Goal: Book appointment/travel/reservation

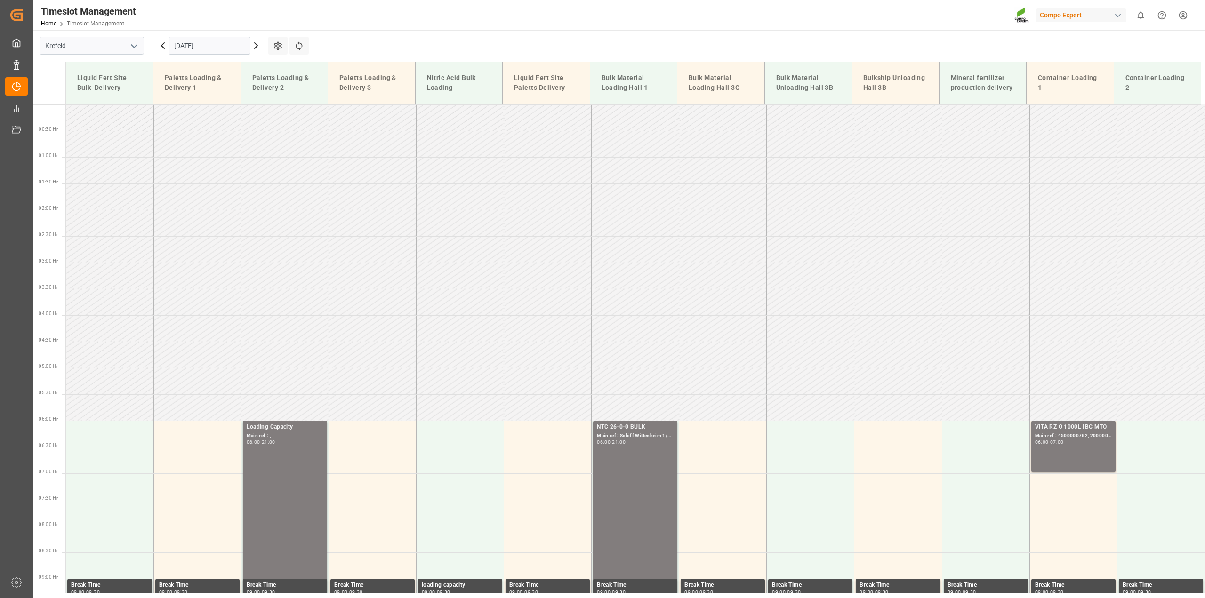
scroll to position [237, 0]
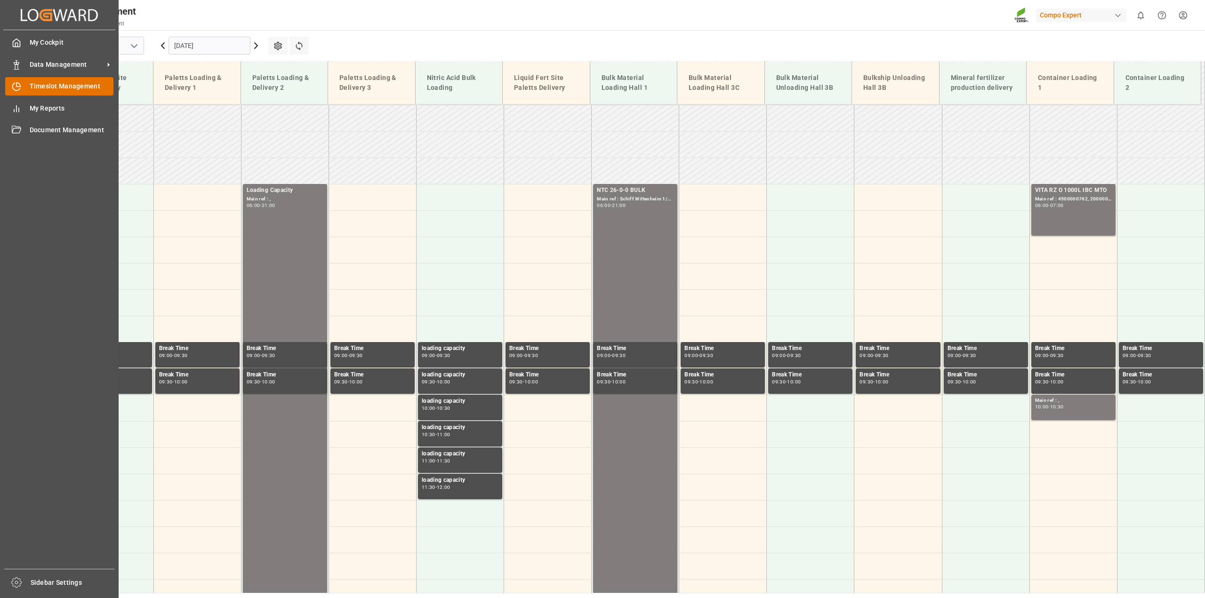
click at [20, 88] on icon at bounding box center [16, 86] width 9 height 9
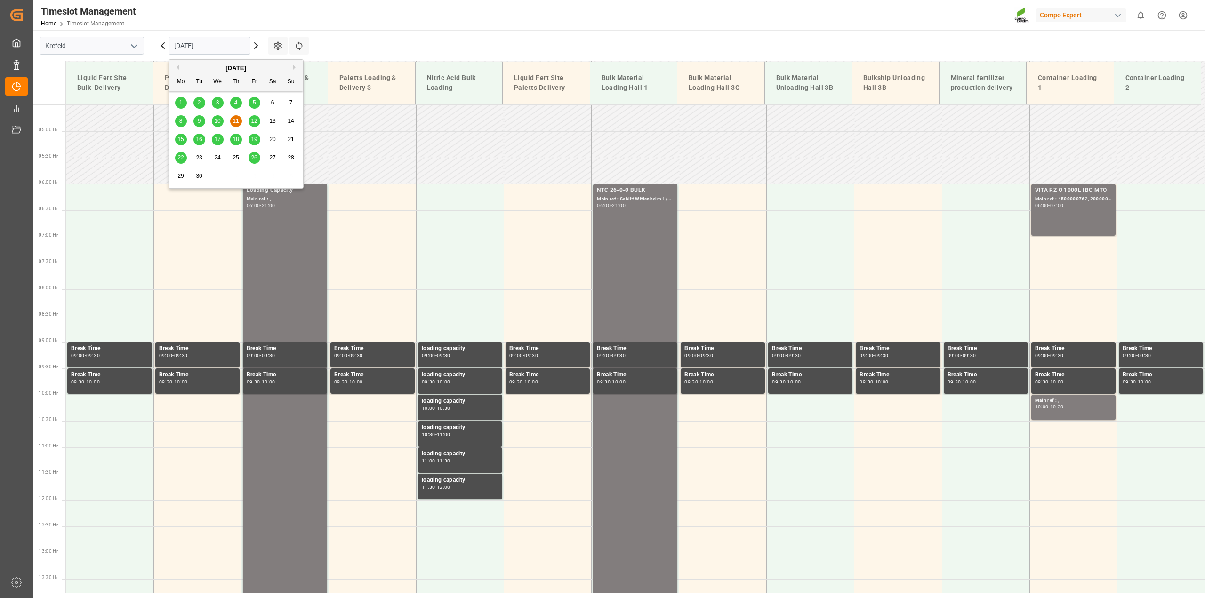
click at [195, 48] on input "[DATE]" at bounding box center [209, 46] width 82 height 18
click at [256, 102] on div "5" at bounding box center [254, 102] width 12 height 11
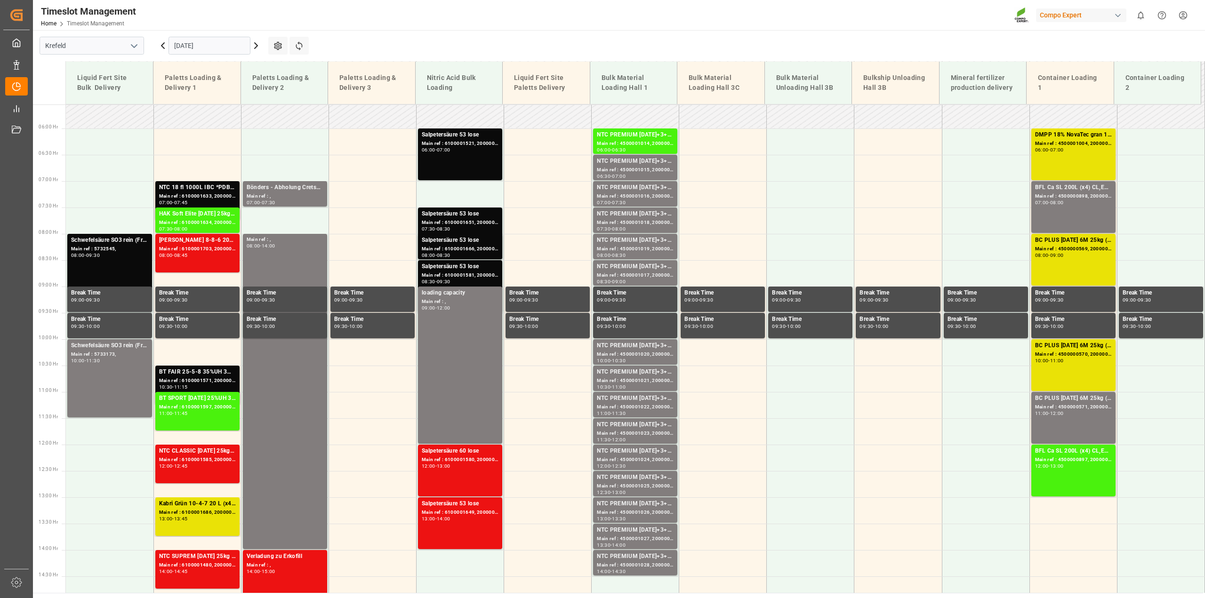
scroll to position [289, 0]
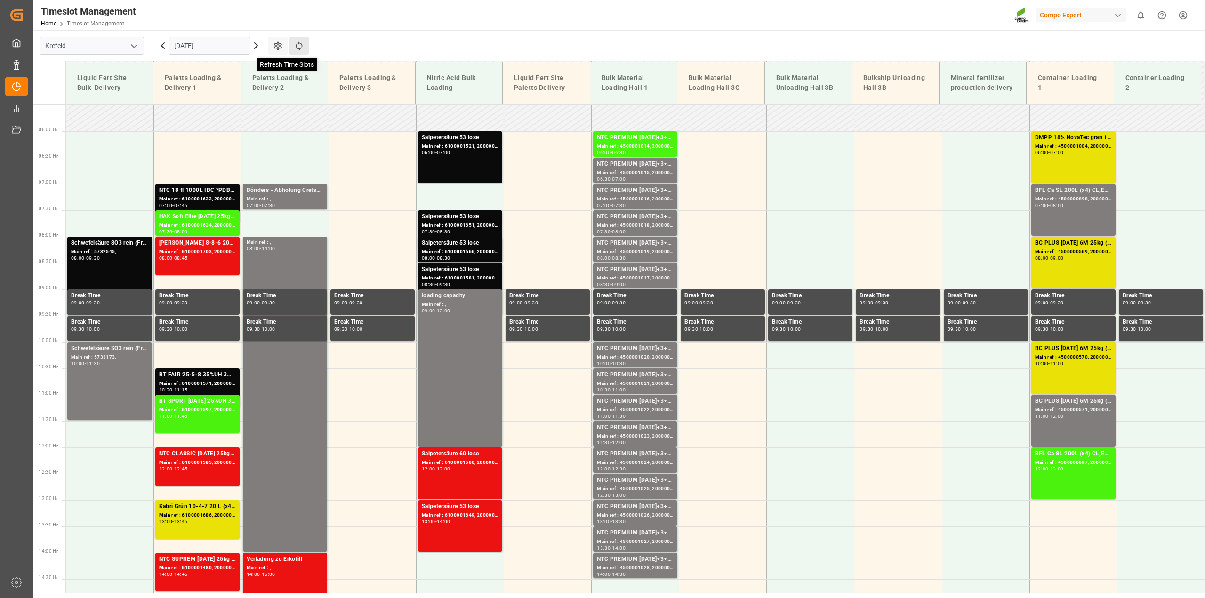
click at [298, 41] on icon at bounding box center [299, 46] width 10 height 10
click at [301, 46] on icon at bounding box center [299, 46] width 10 height 10
click at [163, 49] on icon at bounding box center [162, 45] width 11 height 11
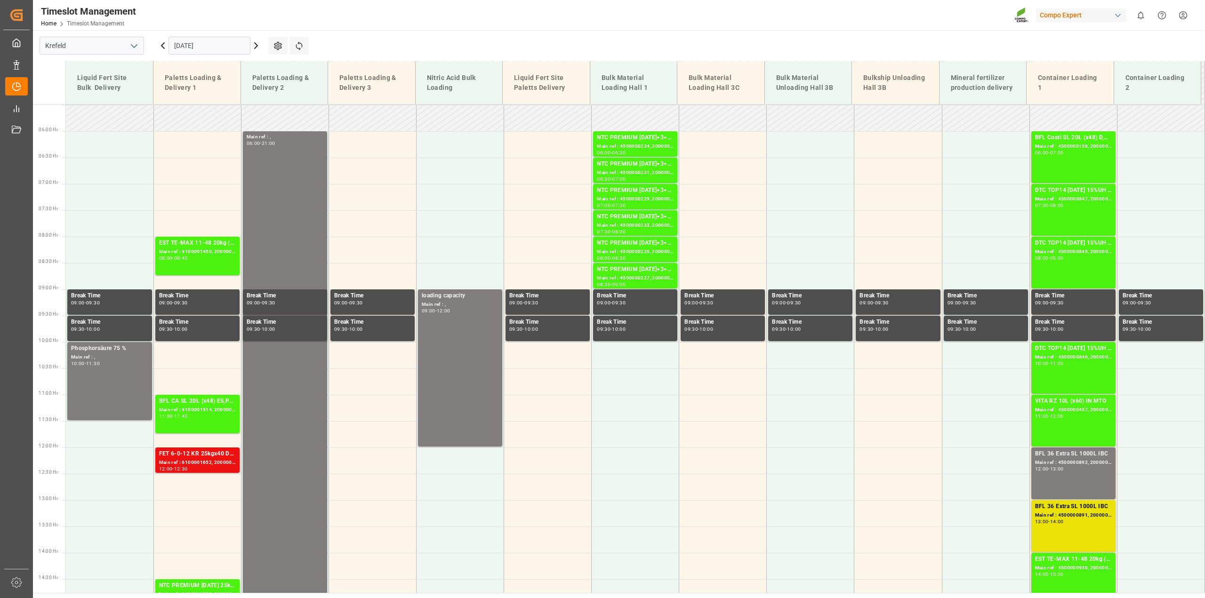
click at [260, 48] on icon at bounding box center [255, 45] width 11 height 11
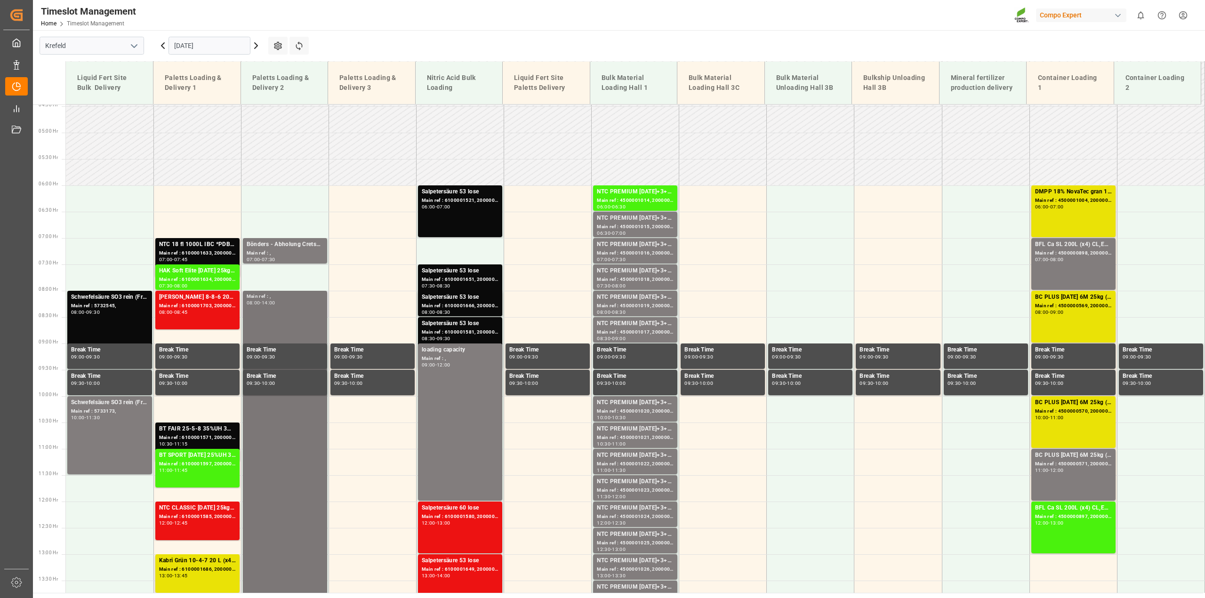
scroll to position [231, 0]
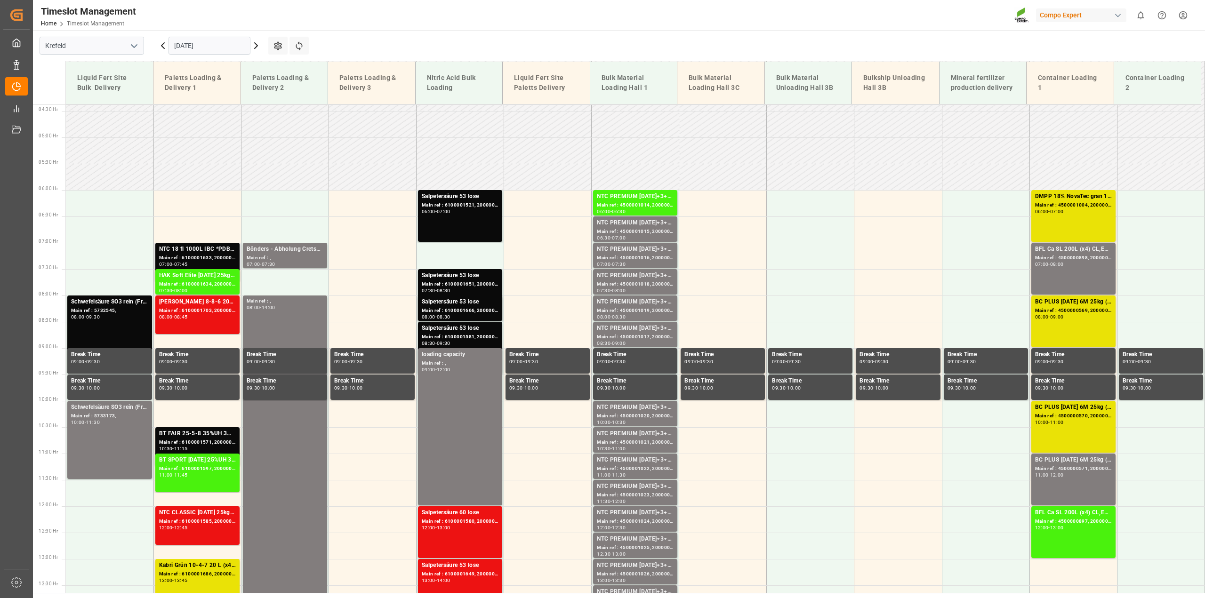
click at [212, 252] on div "NTC 18 fl 1000L IBC *PDBFL Aktiv [DATE] SL 200L (x4) DEBFL Aktiv [DATE] SL 1000…" at bounding box center [197, 249] width 77 height 9
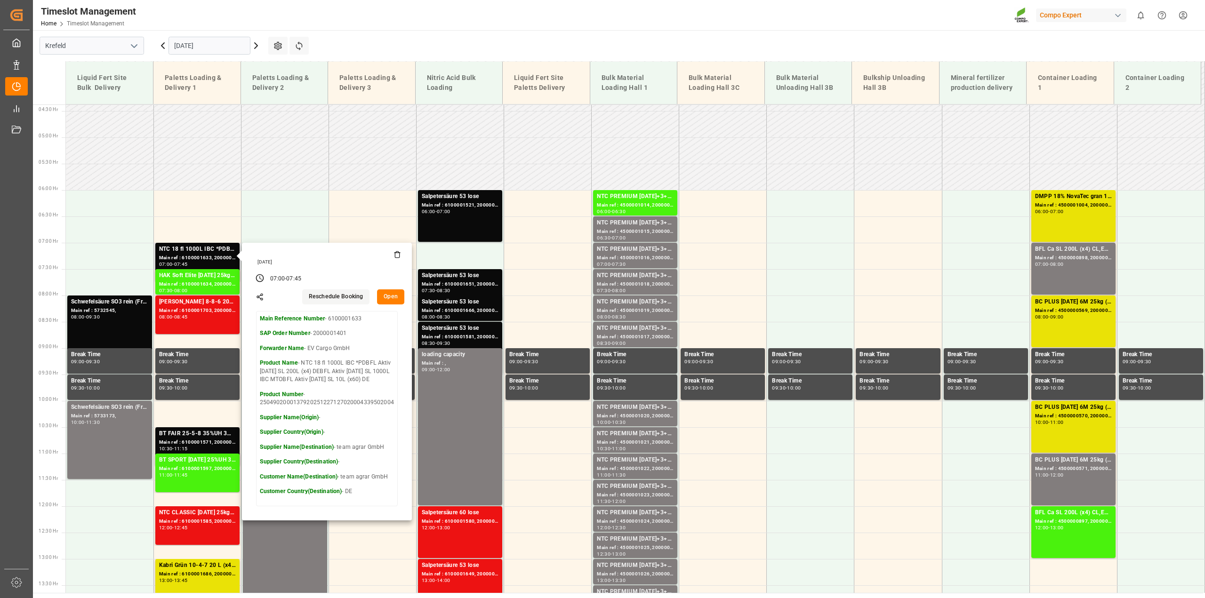
click at [390, 298] on button "Open" at bounding box center [390, 296] width 27 height 15
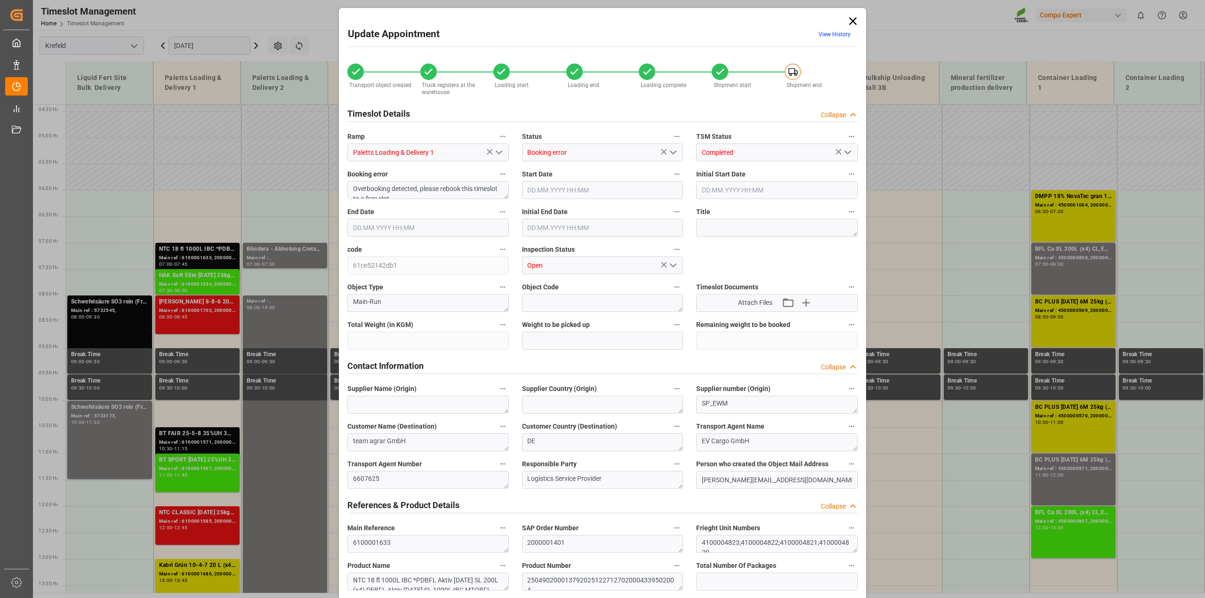
type input "18828"
type input "0"
type input "[DATE] 07:00"
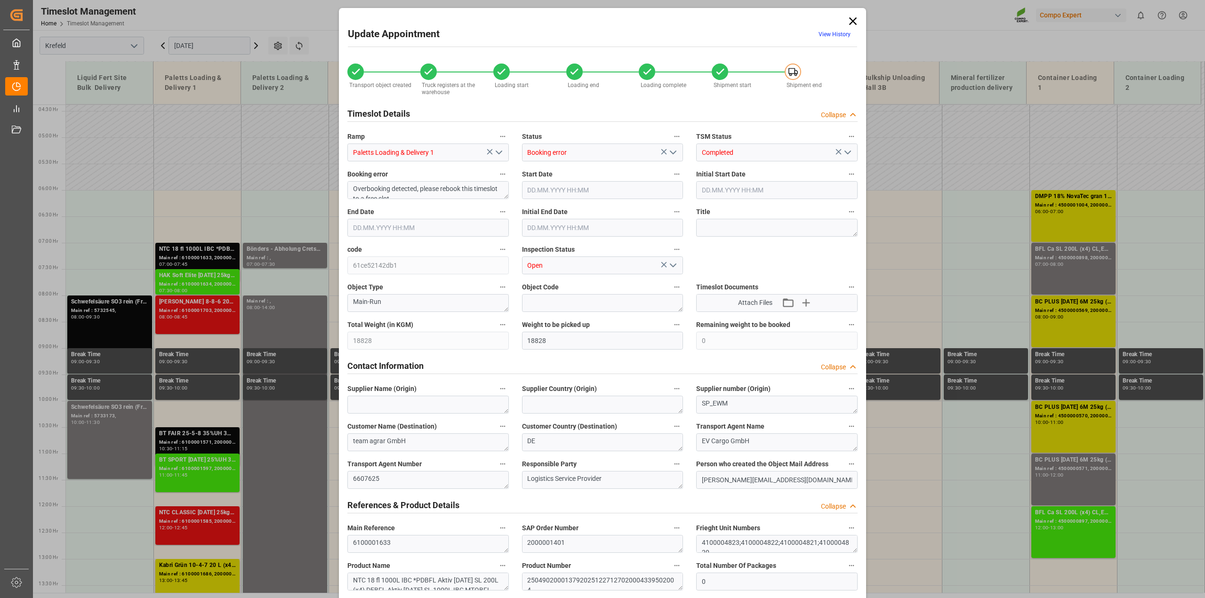
type input "[DATE] 07:00"
type input "[DATE] 07:45"
type input "[DATE] 07:30"
type input "[DATE] 14:56"
type input "[DATE] 07:54"
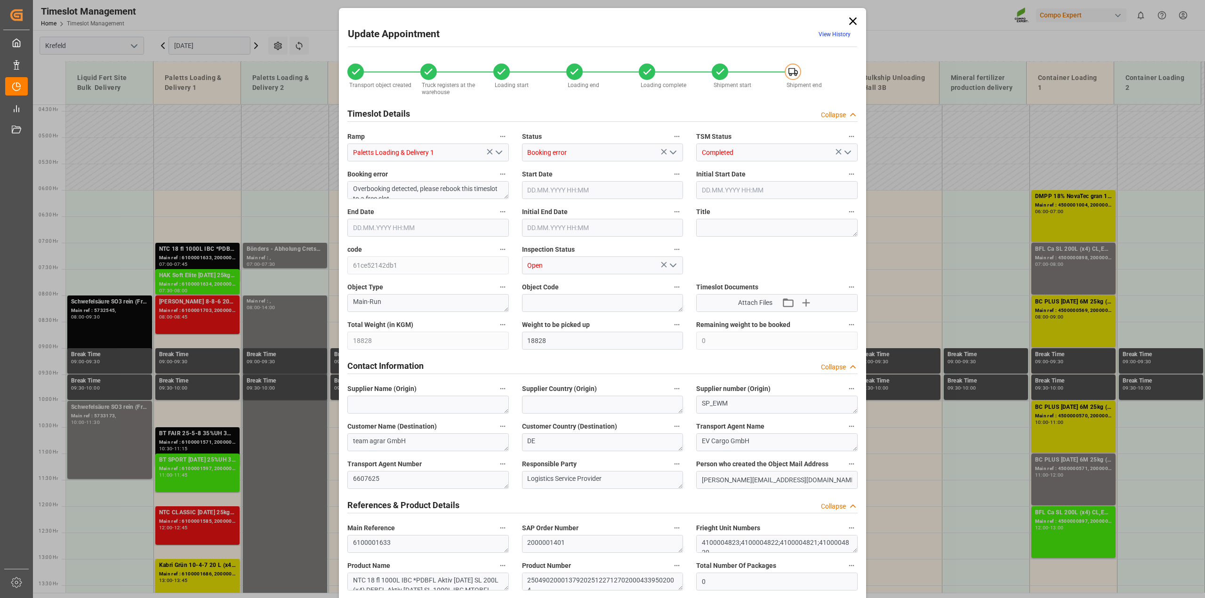
type input "[DATE] 07:54"
type input "[DATE] 12:45"
type input "[DATE] 08:23"
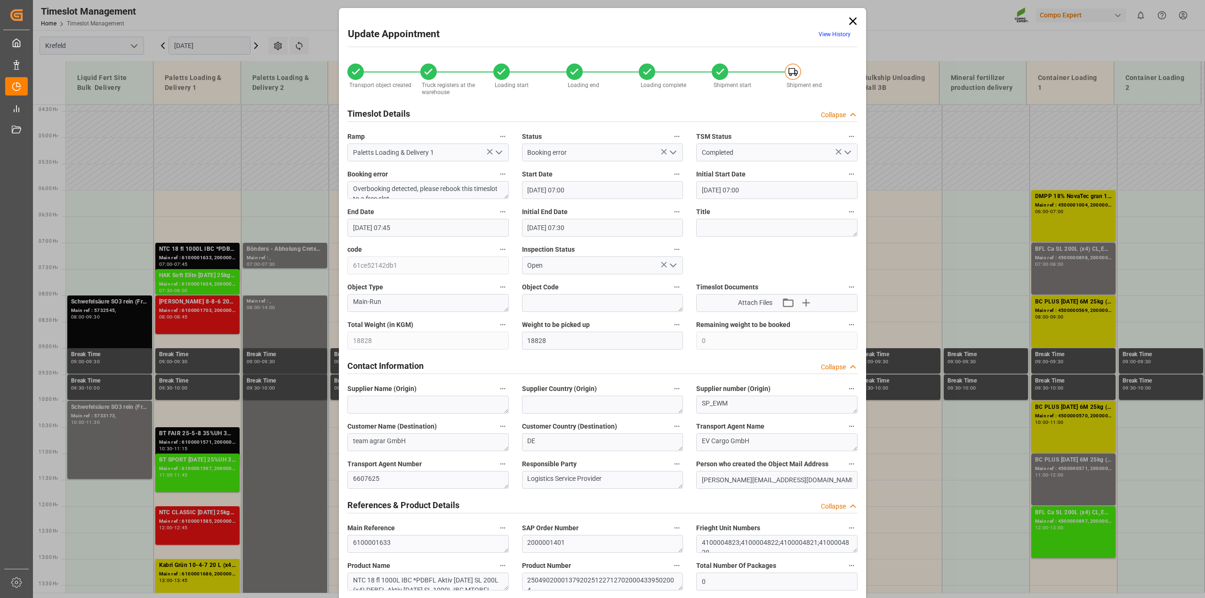
click at [582, 191] on input "[DATE] 07:00" at bounding box center [602, 190] width 161 height 18
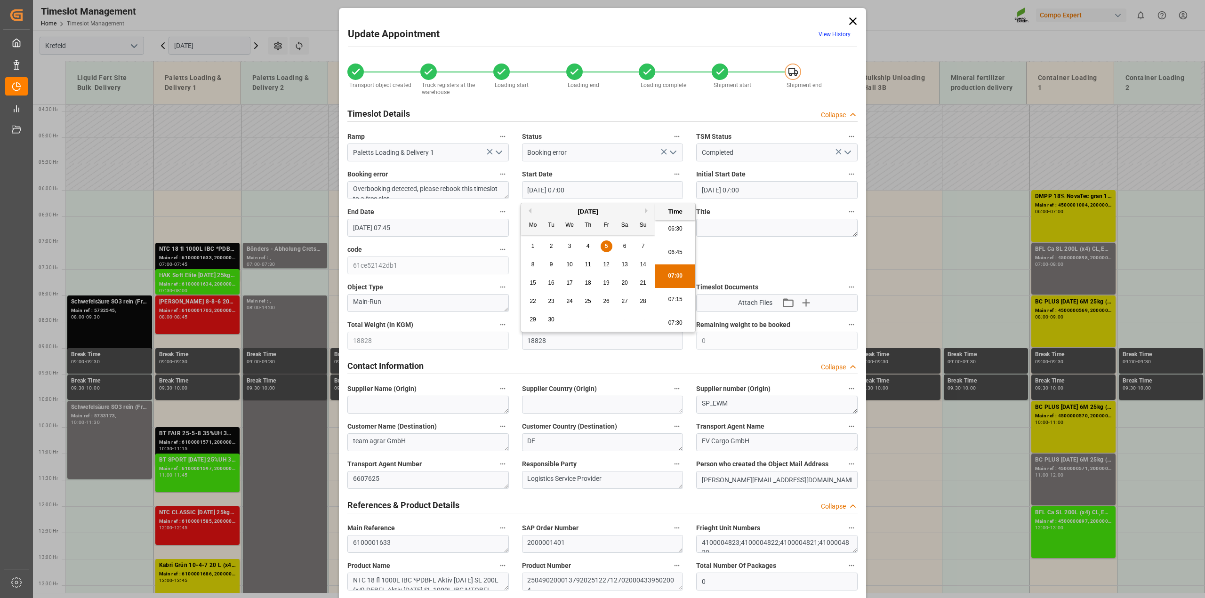
click at [568, 188] on input "[DATE] 07:00" at bounding box center [602, 190] width 161 height 18
click at [605, 189] on input "[DATE] 06:00" at bounding box center [602, 190] width 161 height 18
type input "[DATE] 06:45"
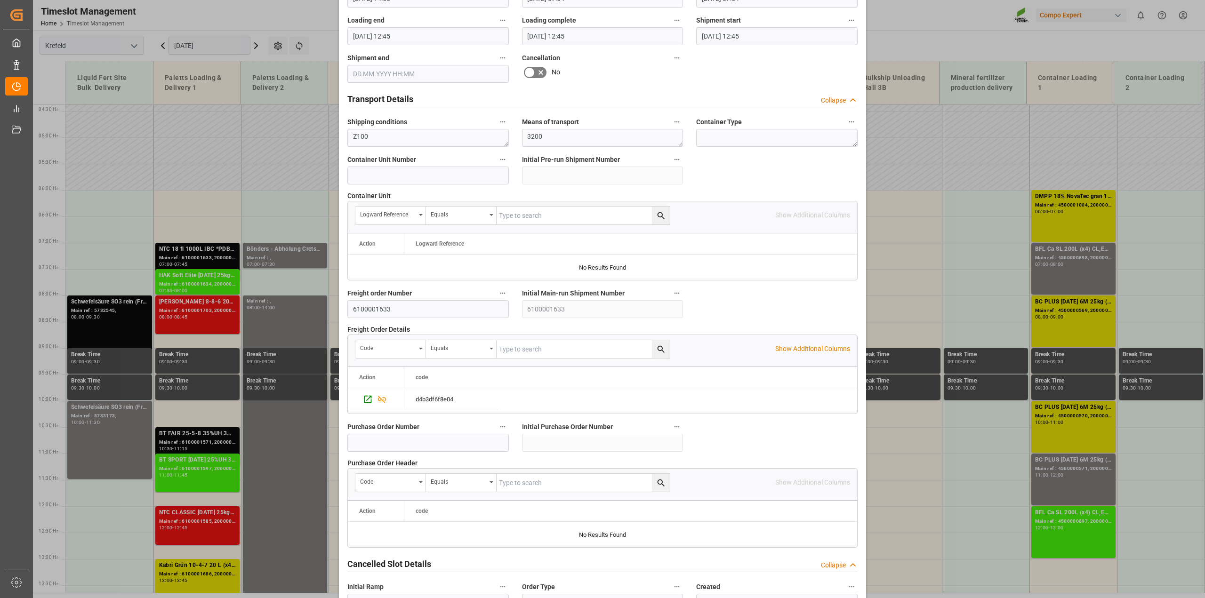
scroll to position [709, 0]
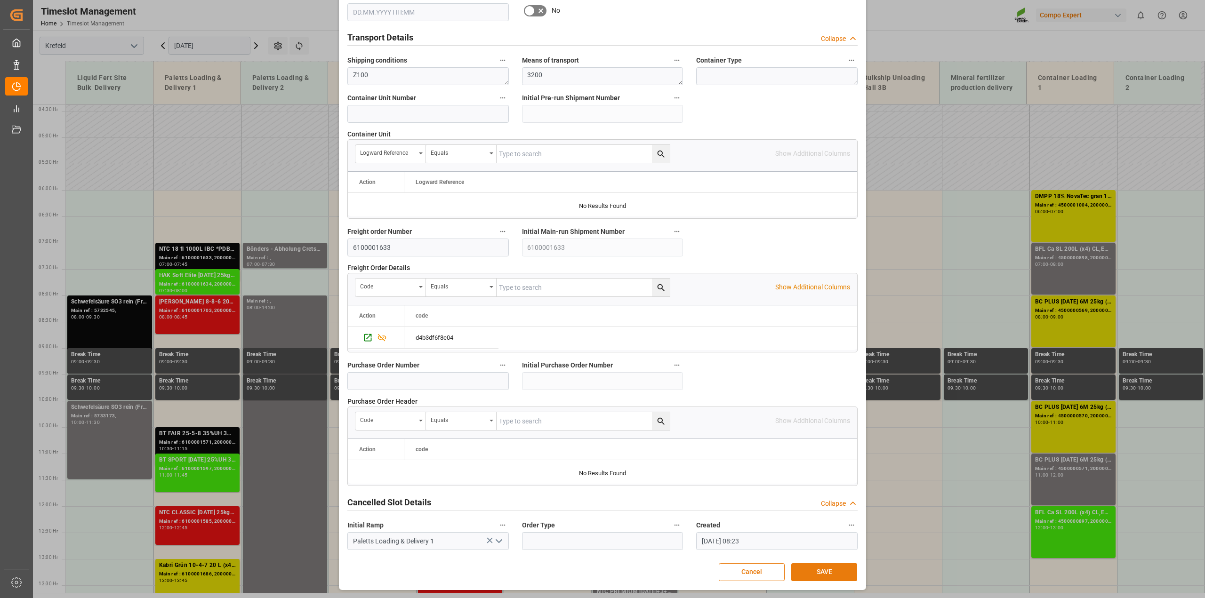
click at [835, 576] on button "SAVE" at bounding box center [824, 572] width 66 height 18
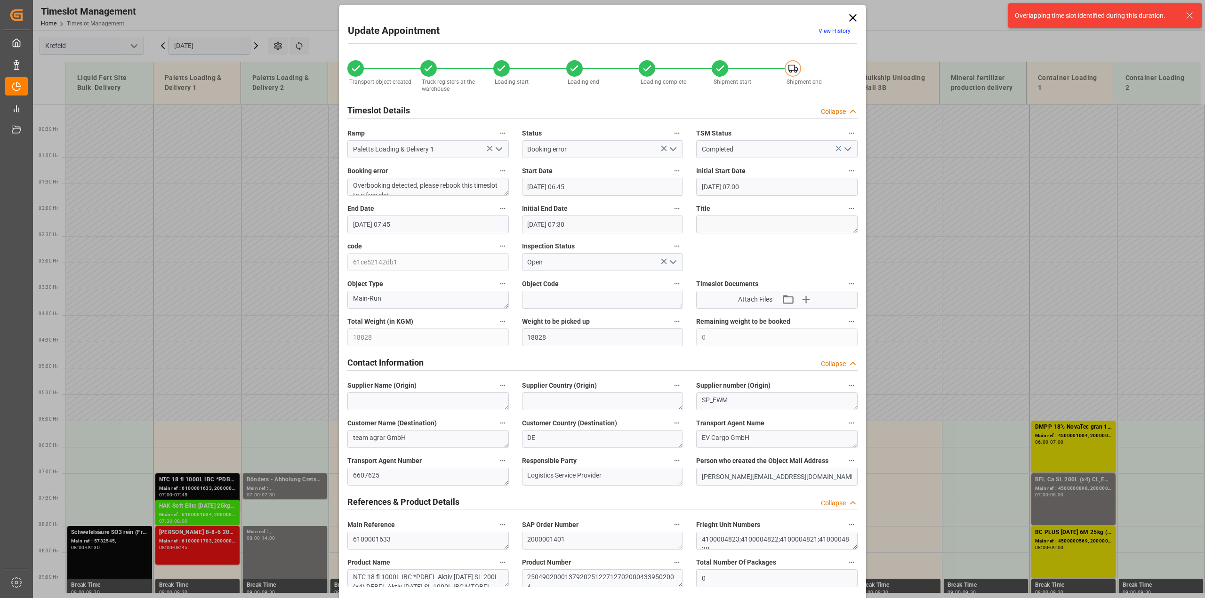
scroll to position [0, 0]
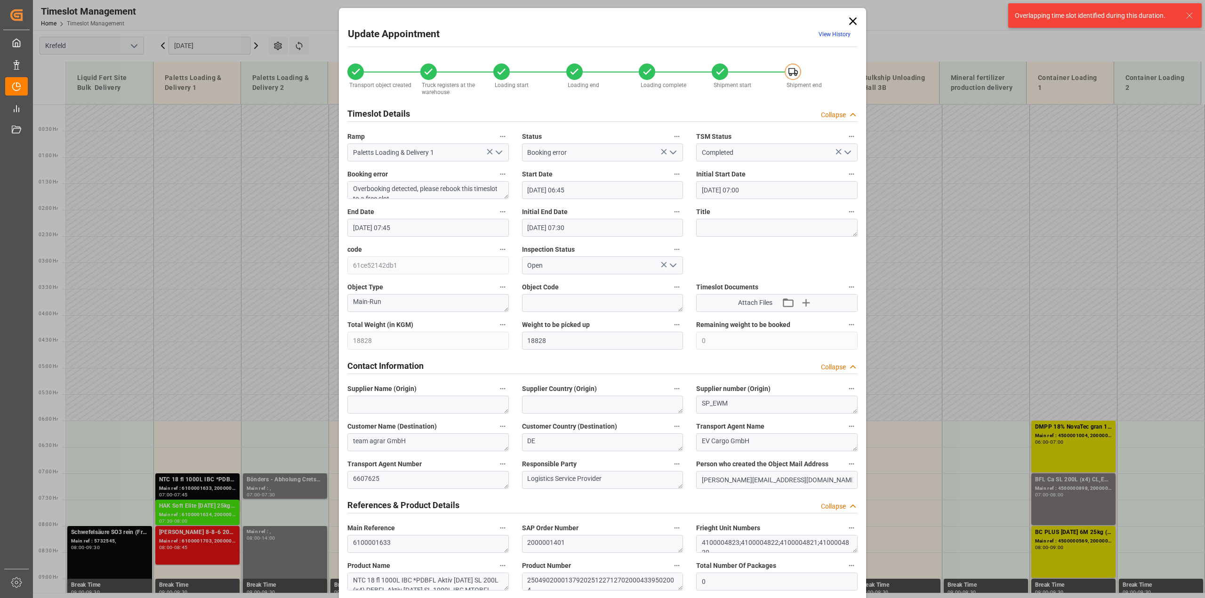
click at [405, 226] on input "[DATE] 07:45" at bounding box center [427, 228] width 161 height 18
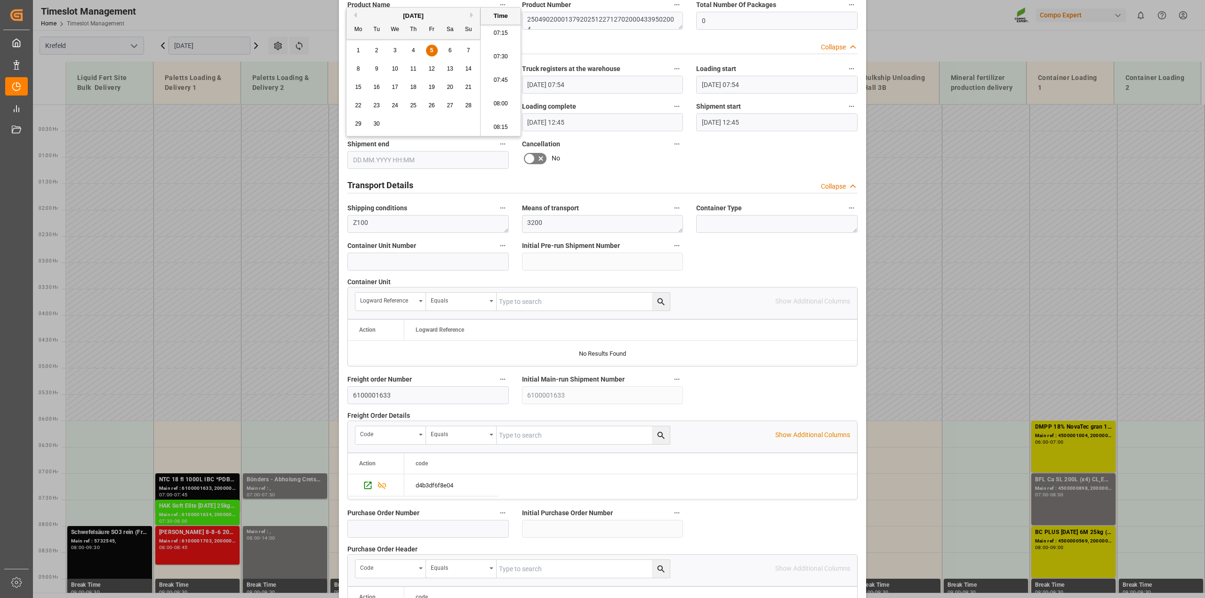
scroll to position [709, 0]
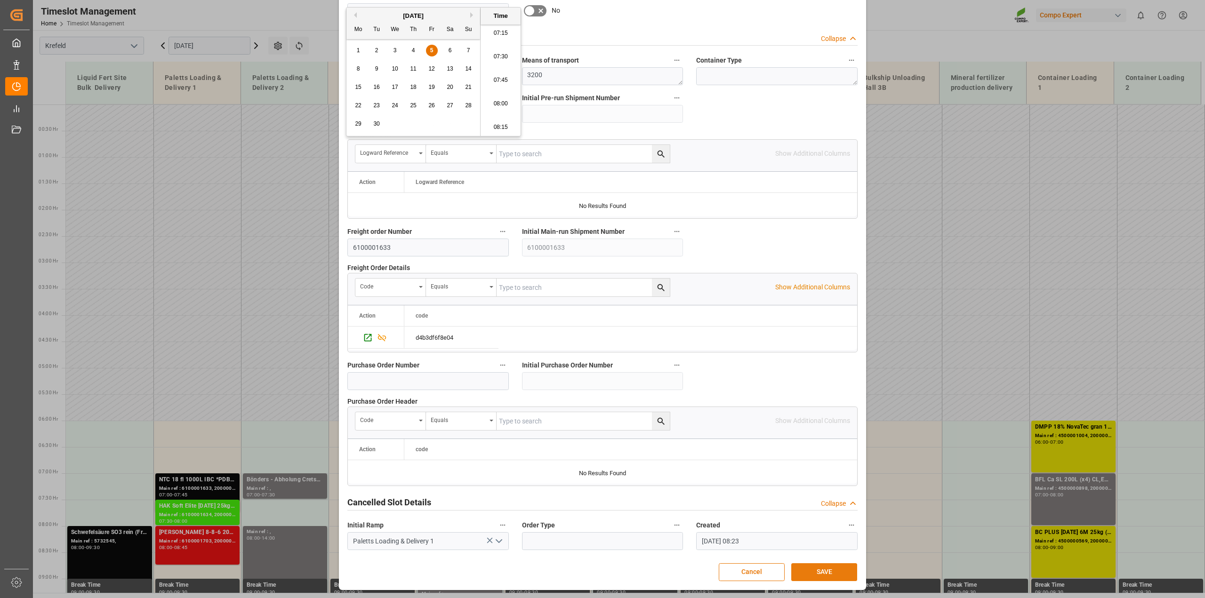
type input "[DATE] 07:00"
click at [818, 571] on button "SAVE" at bounding box center [824, 572] width 66 height 18
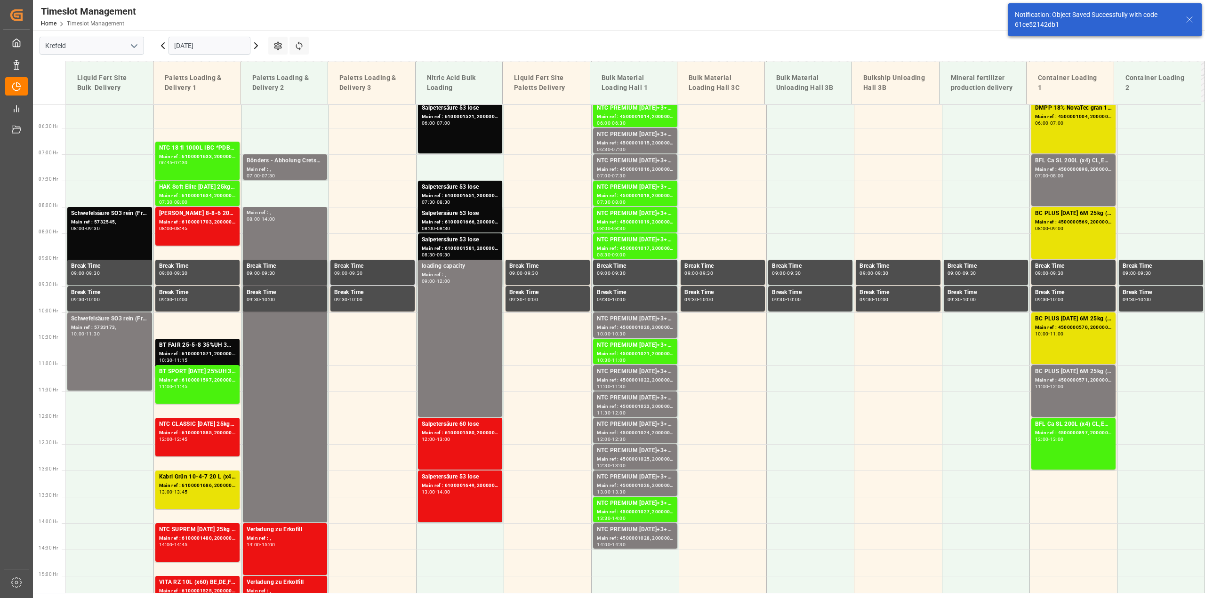
scroll to position [320, 0]
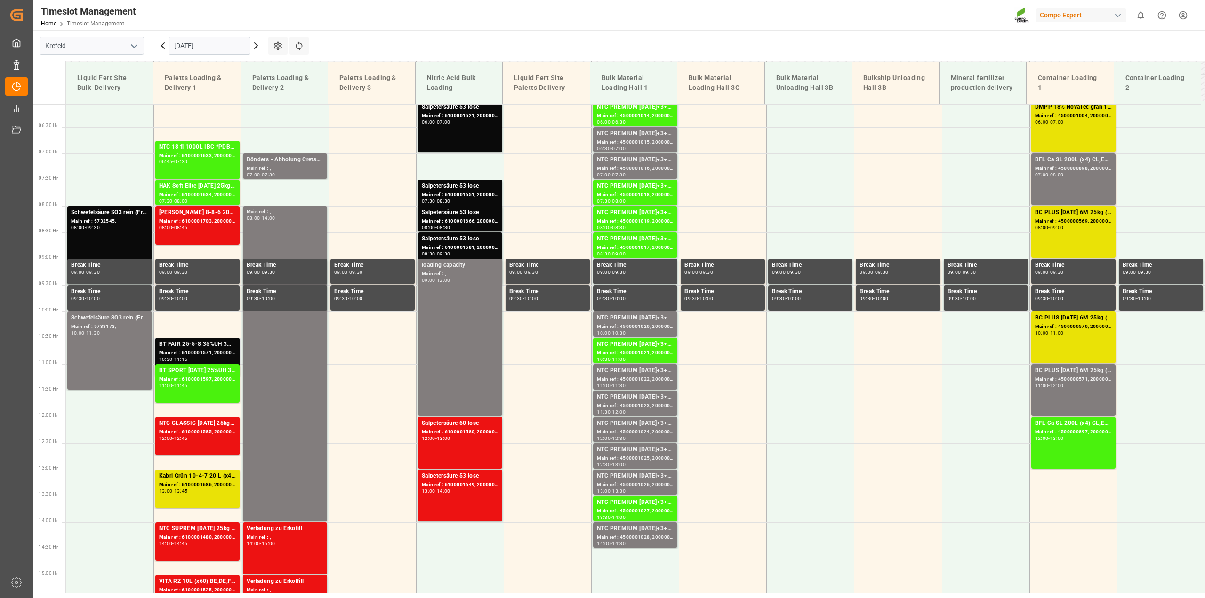
click at [200, 354] on div "Main ref : 6100001571, 2000001241" at bounding box center [197, 353] width 77 height 8
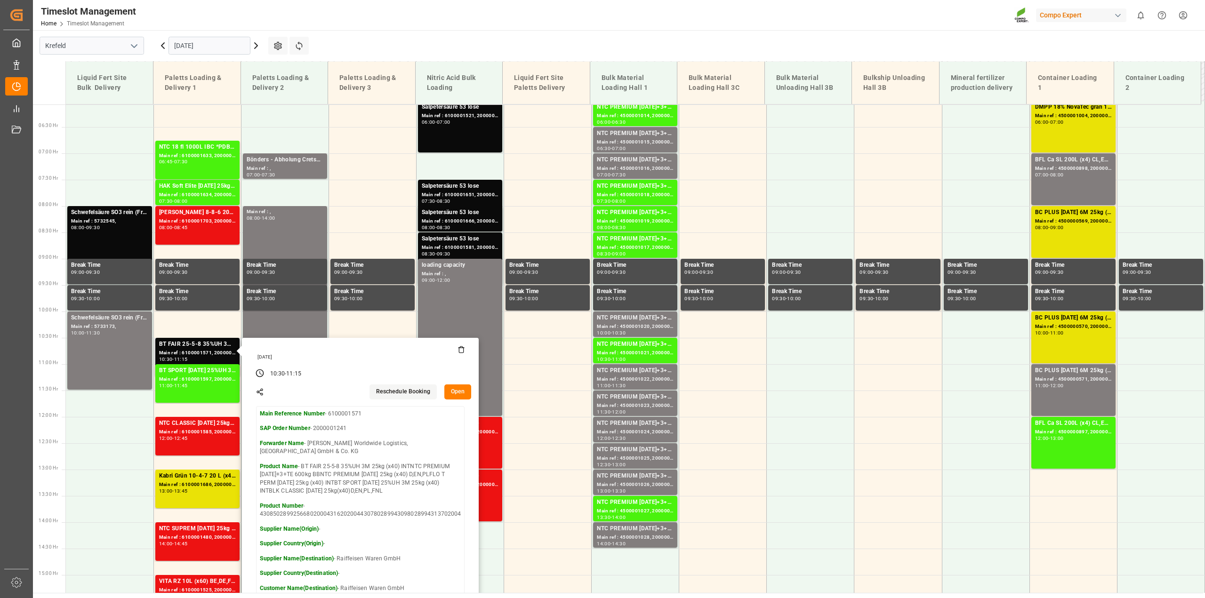
click at [453, 388] on button "Open" at bounding box center [457, 391] width 27 height 15
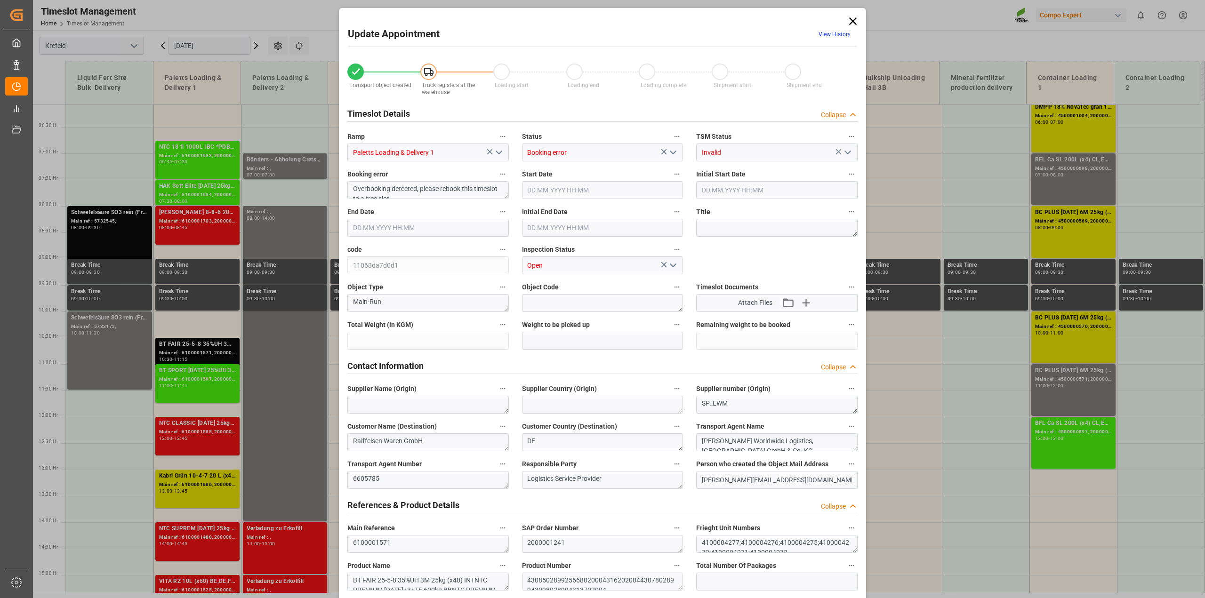
type input "21682.4"
type input "0"
type input "[DATE] 10:30"
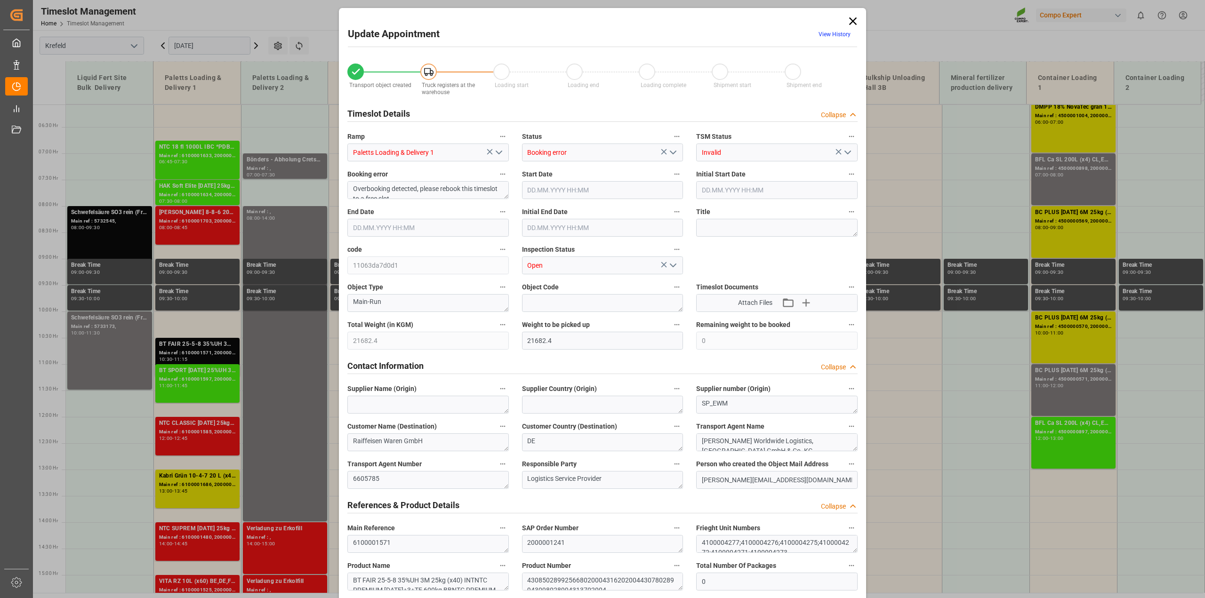
type input "[DATE] 10:30"
type input "[DATE] 11:15"
type input "[DATE] 11:00"
type input "[DATE] 10:14"
type input "[DATE] 05:41"
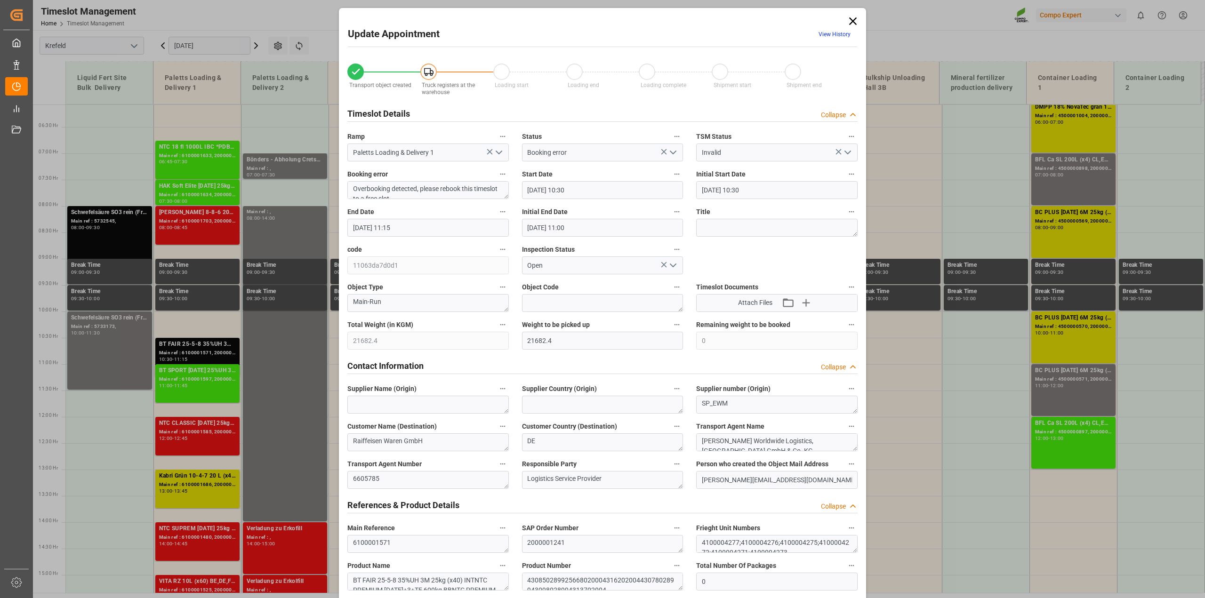
click at [586, 192] on input "[DATE] 10:30" at bounding box center [602, 190] width 161 height 18
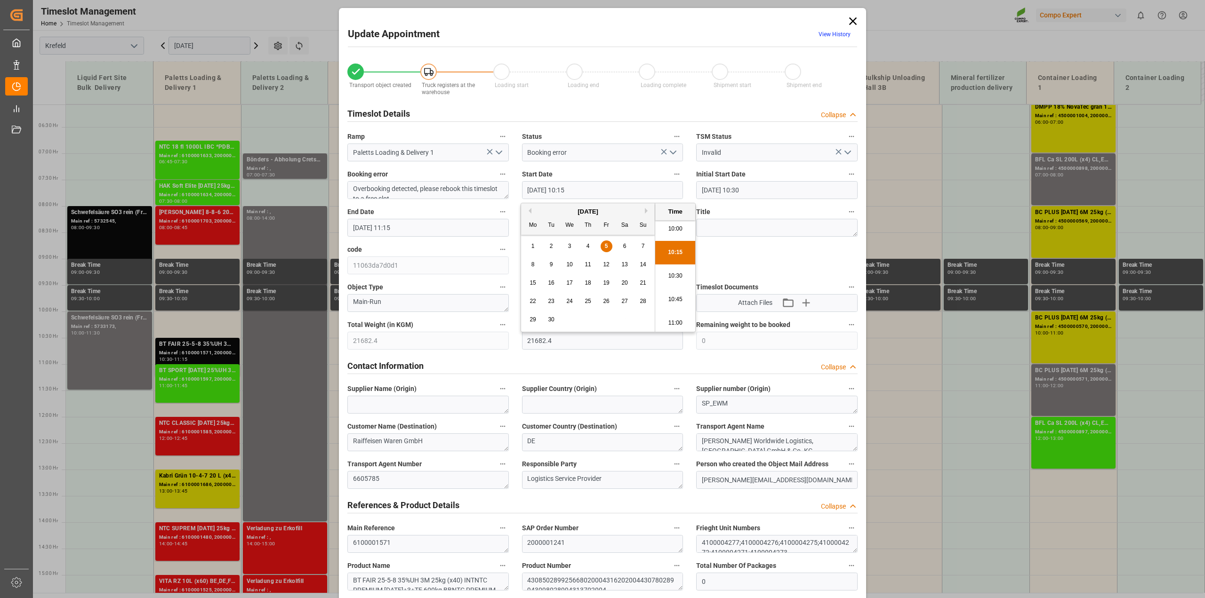
type input "[DATE] 10:15"
click at [408, 229] on input "[DATE] 11:15" at bounding box center [427, 228] width 161 height 18
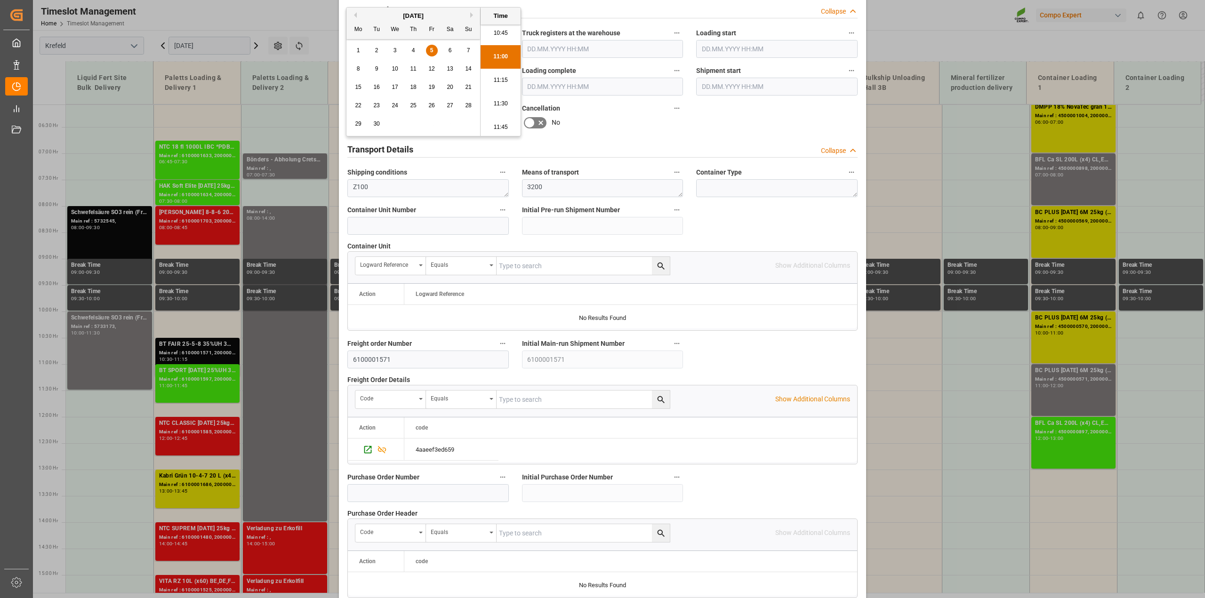
scroll to position [709, 0]
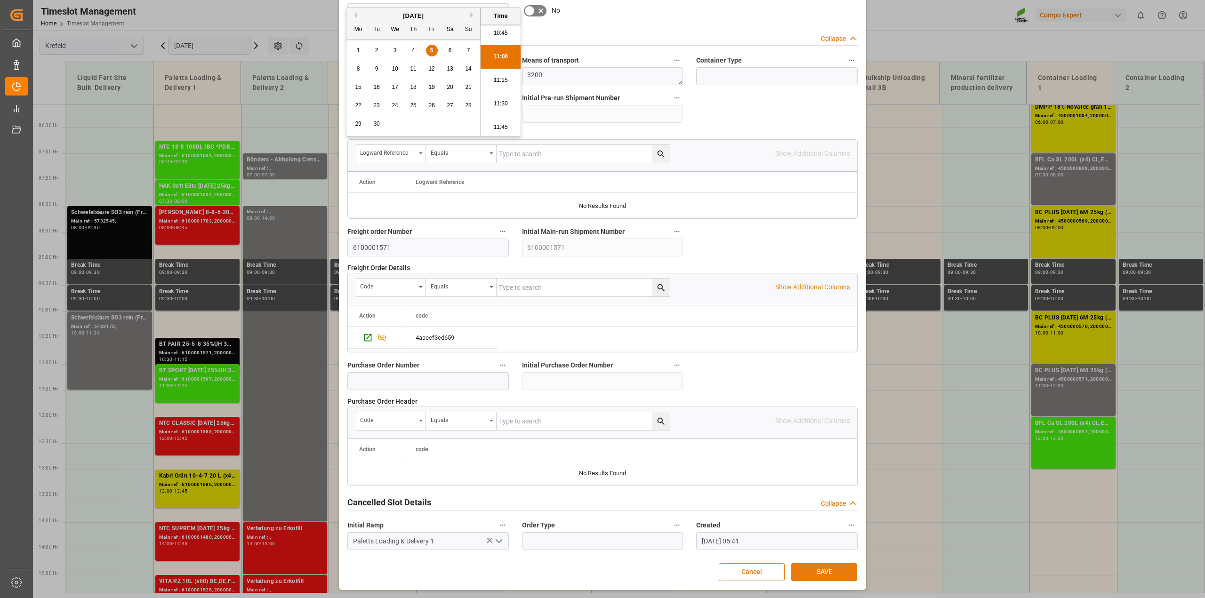
type input "[DATE] 11:00"
click at [833, 570] on button "SAVE" at bounding box center [824, 572] width 66 height 18
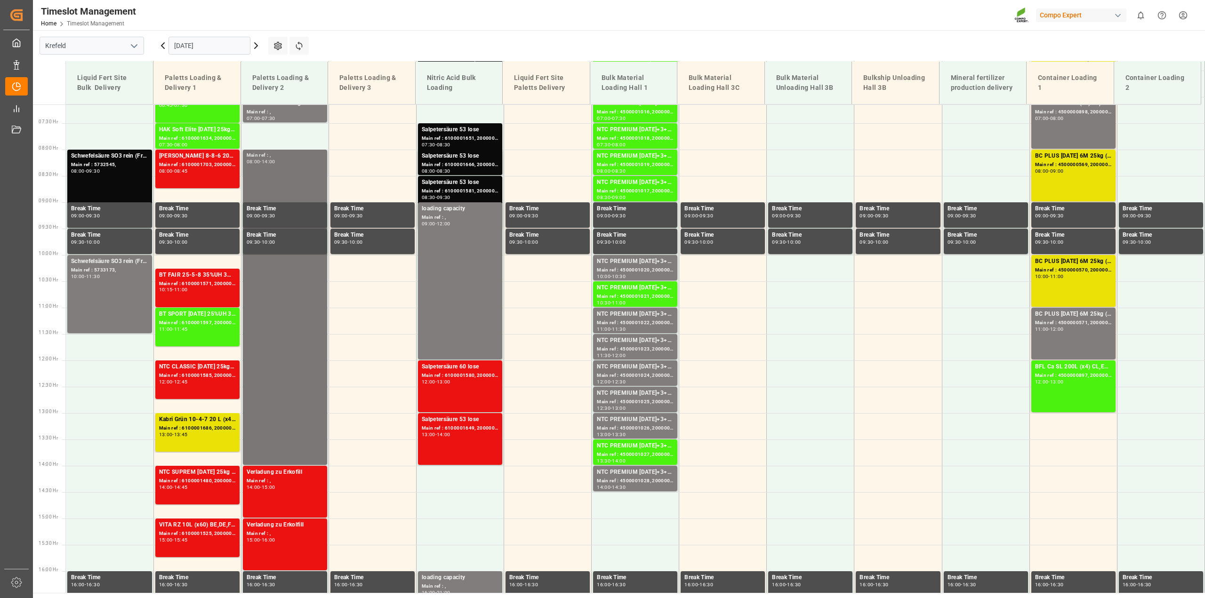
scroll to position [200, 0]
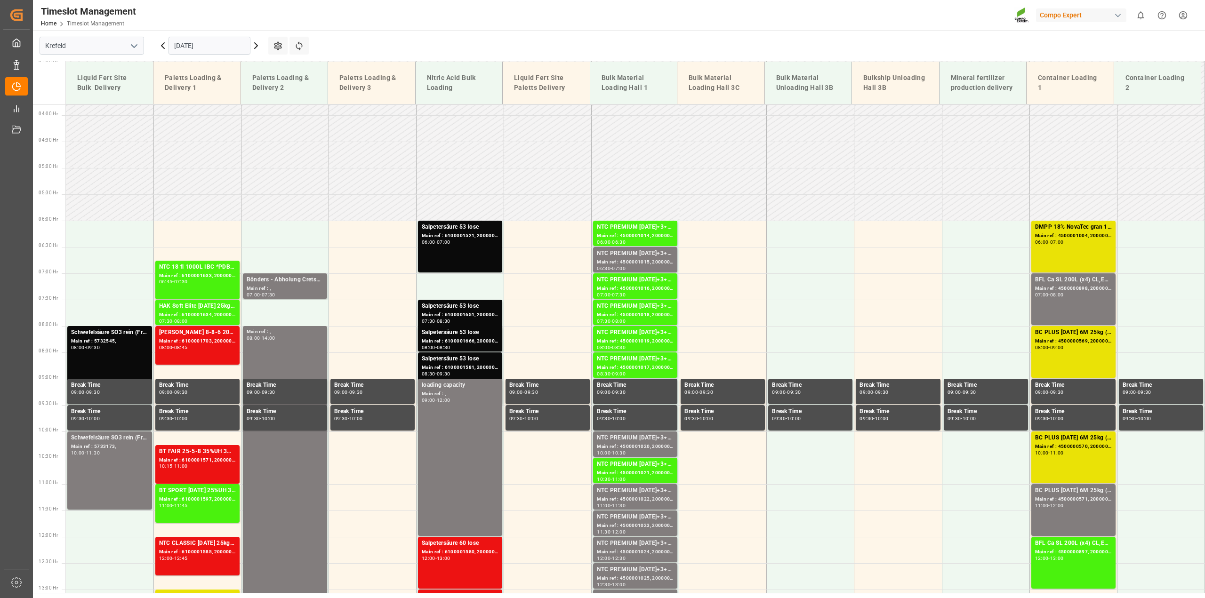
click at [213, 44] on input "[DATE]" at bounding box center [209, 46] width 82 height 18
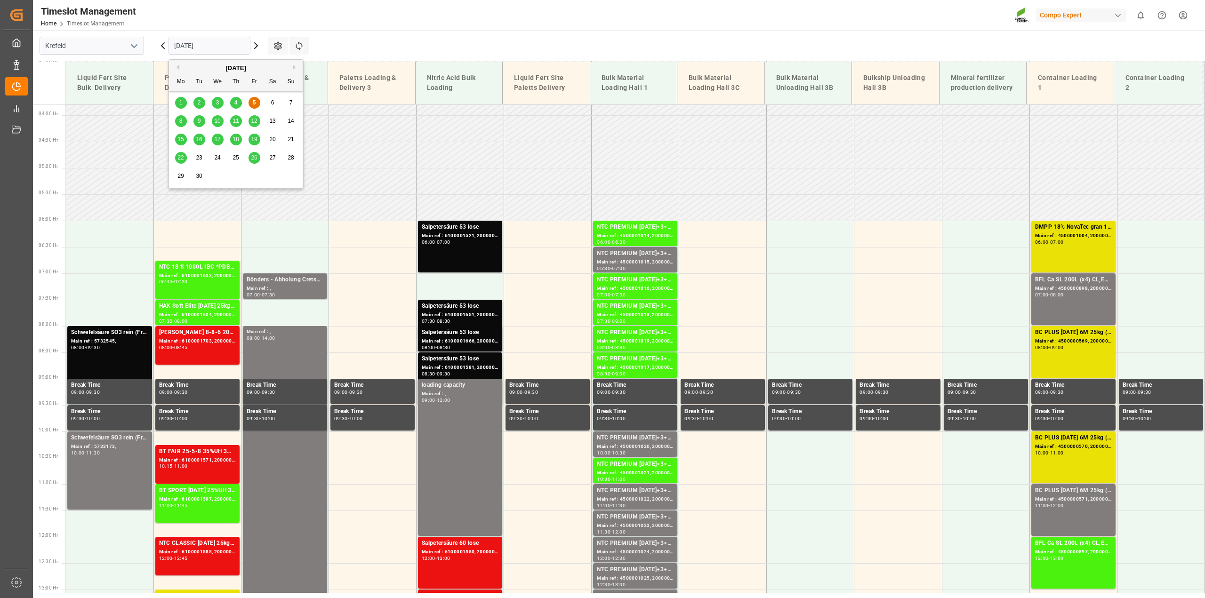
click at [177, 120] on div "8" at bounding box center [181, 121] width 12 height 11
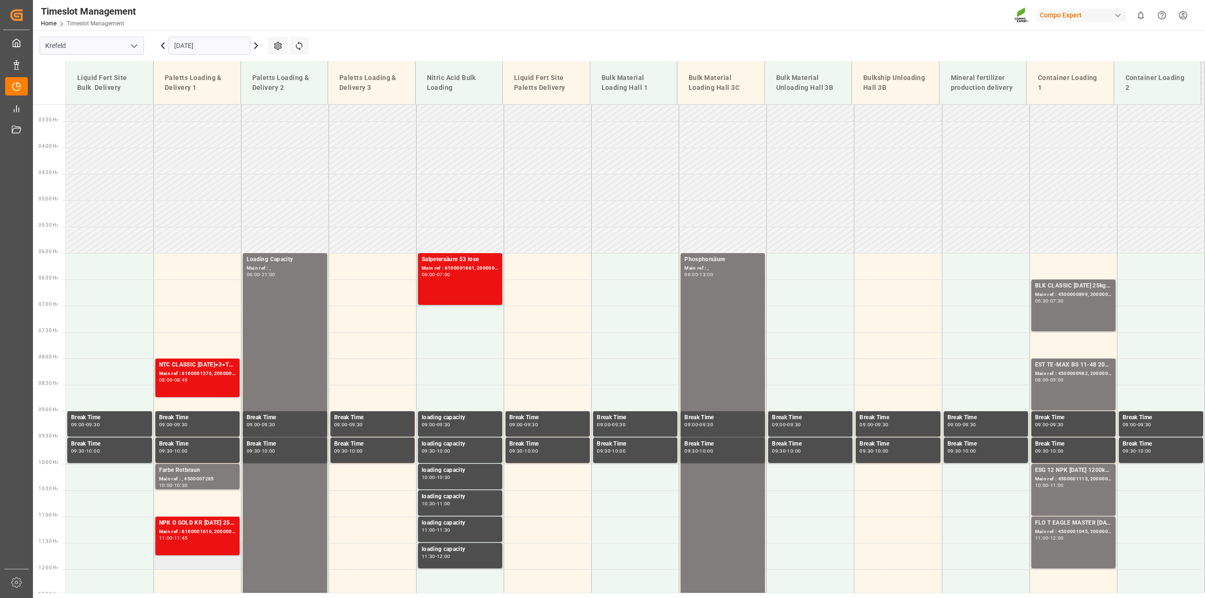
scroll to position [166, 0]
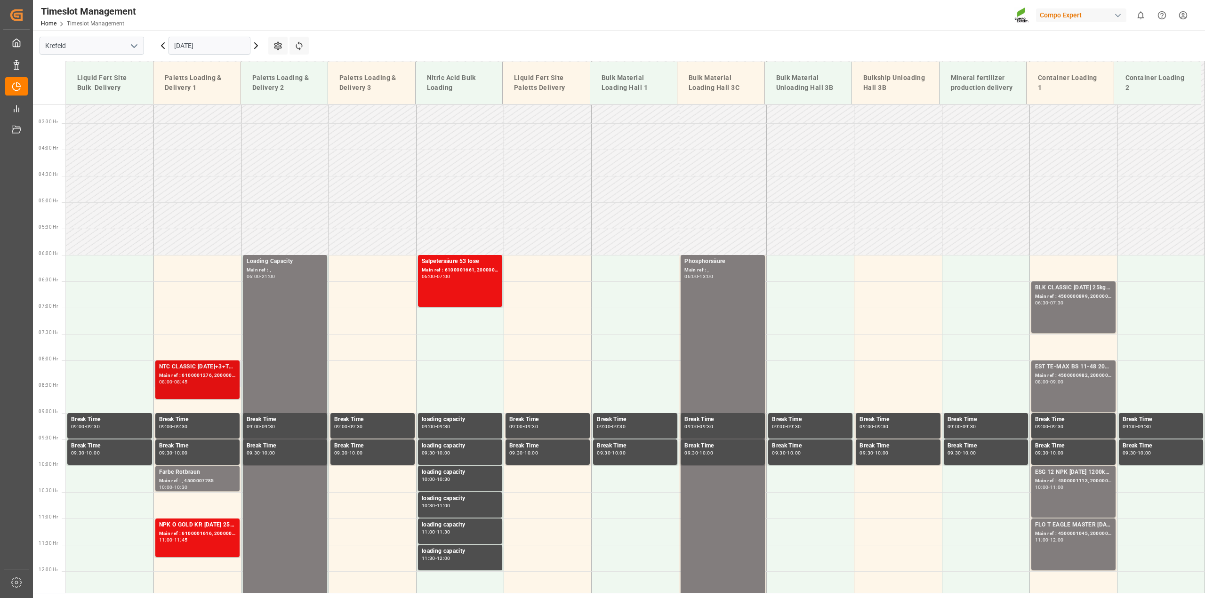
click at [188, 380] on div "08:45" at bounding box center [181, 382] width 14 height 4
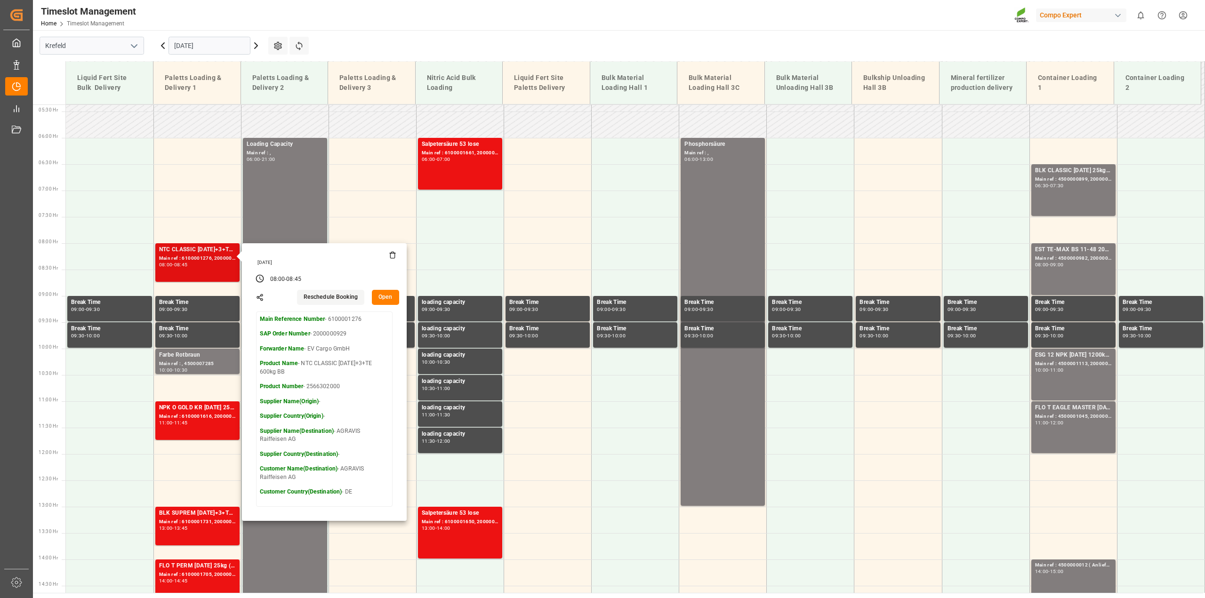
scroll to position [283, 0]
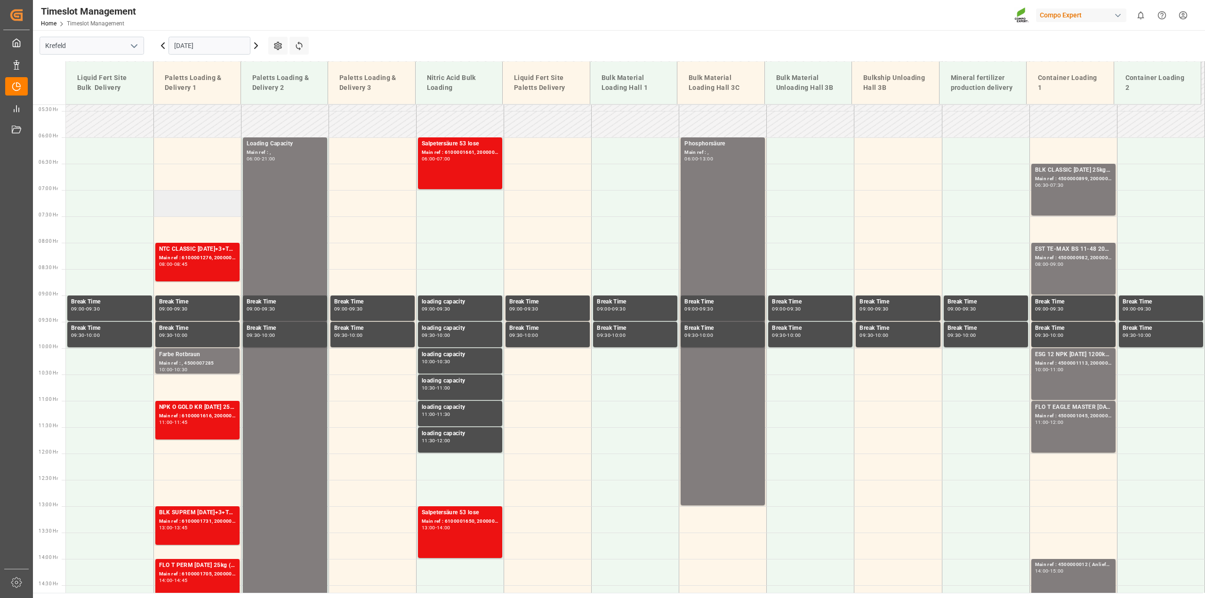
click at [186, 208] on td at bounding box center [197, 203] width 88 height 26
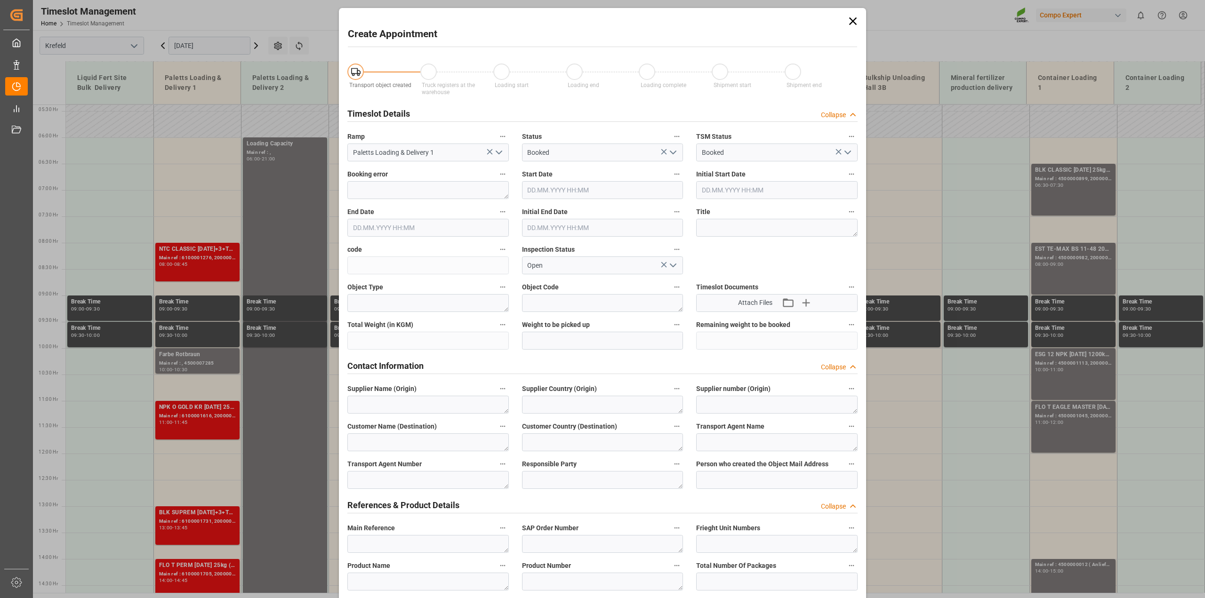
type input "[DATE] 07:00"
type input "[DATE] 07:30"
click at [728, 228] on textarea at bounding box center [776, 228] width 161 height 18
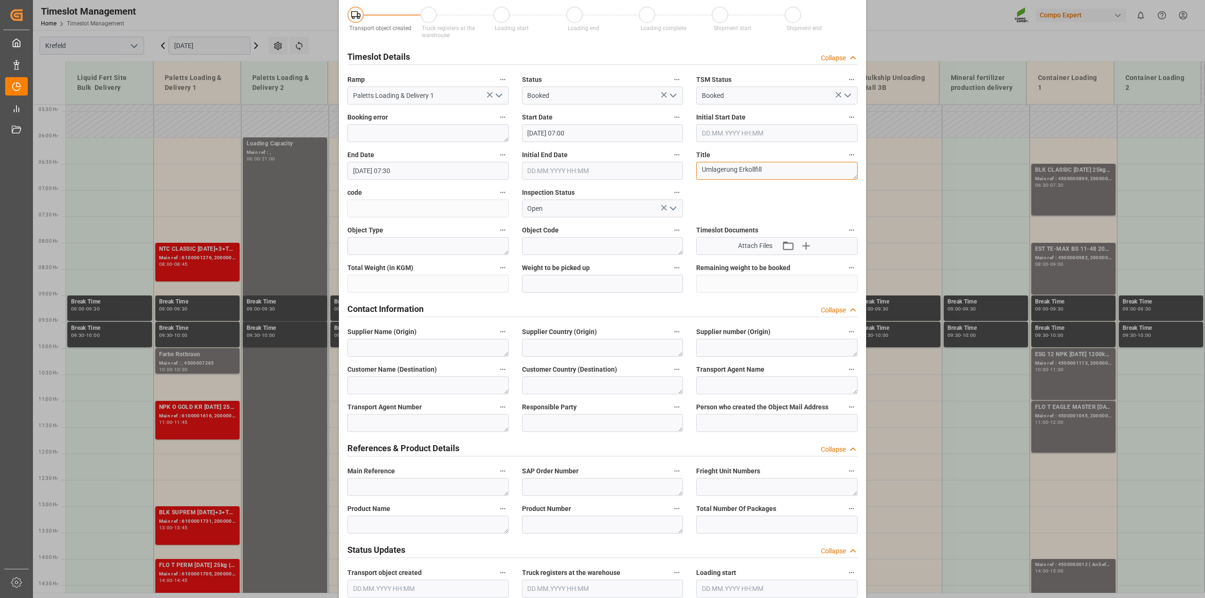
scroll to position [118, 0]
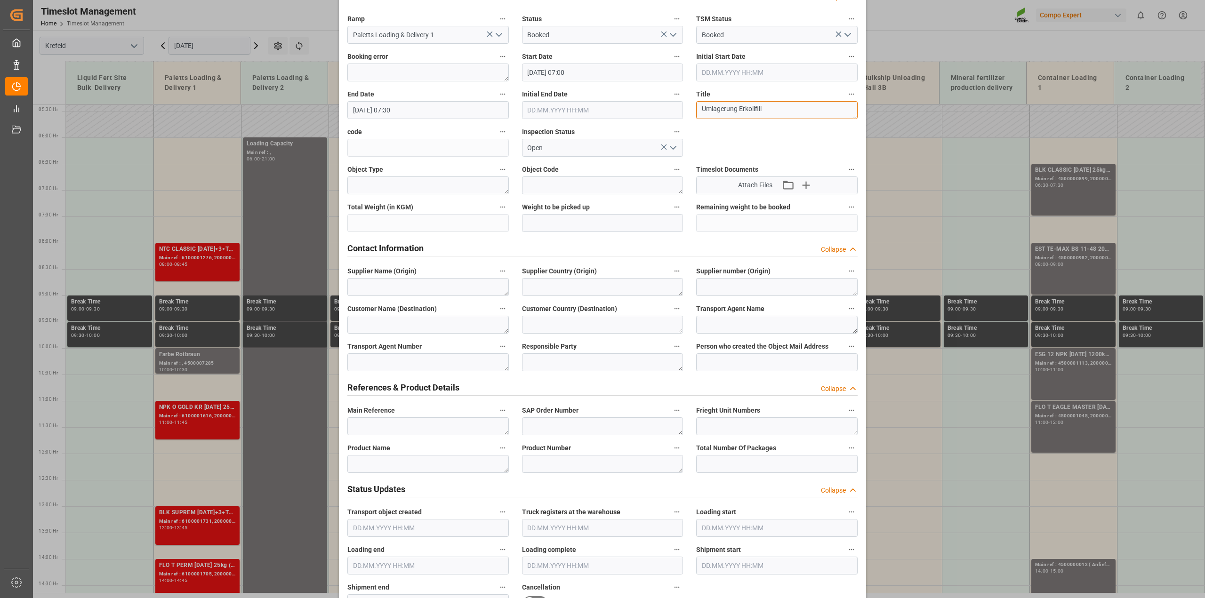
type textarea "Umlagerung Erkollfill"
click at [412, 465] on textarea at bounding box center [427, 464] width 161 height 18
paste textarea "Umlagerung Erkollfill"
type textarea "Umlagerung Erkollfill"
click at [400, 110] on input "[DATE] 07:30" at bounding box center [427, 110] width 161 height 18
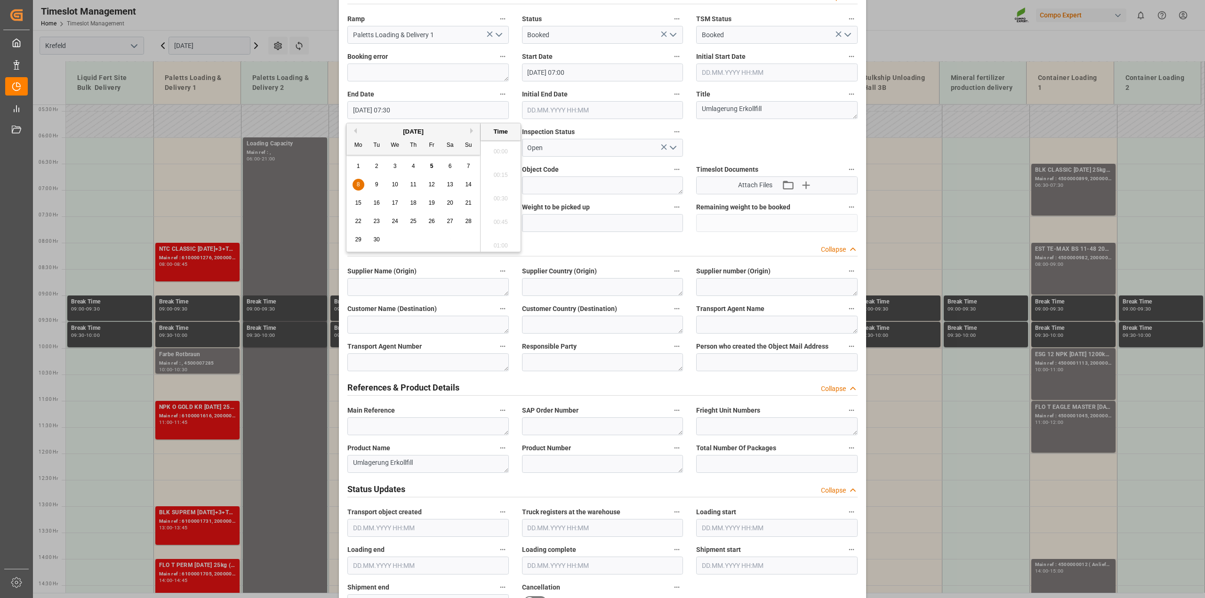
scroll to position [662, 0]
click at [361, 184] on div "8" at bounding box center [358, 184] width 12 height 11
click at [493, 183] on li "08:00" at bounding box center [500, 185] width 40 height 24
type input "[DATE] 08:00"
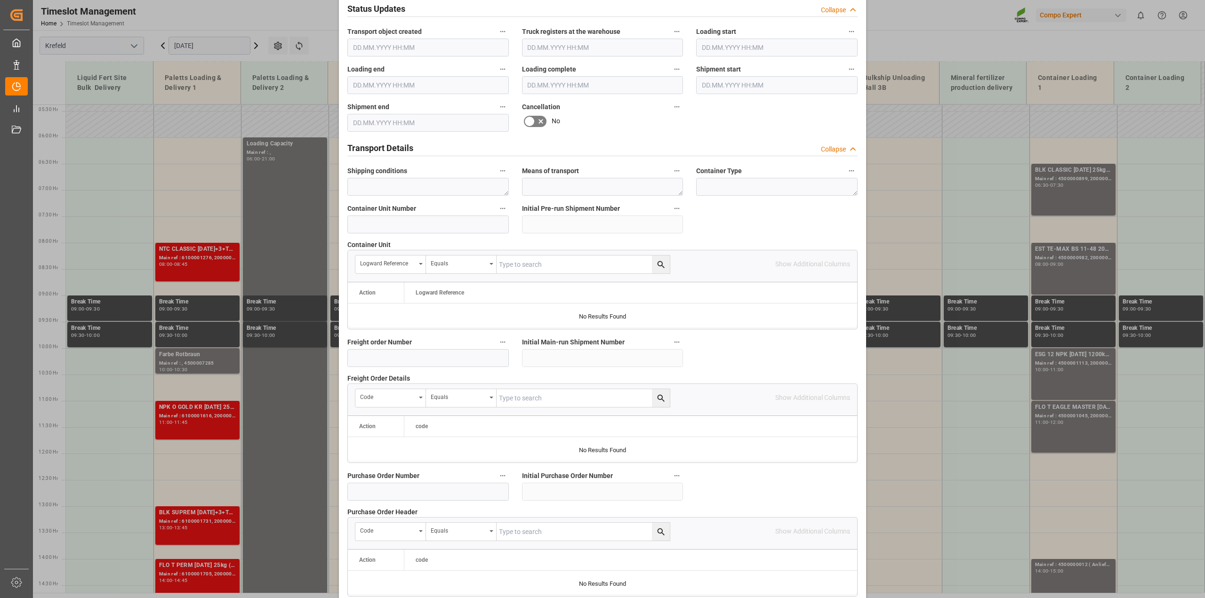
scroll to position [706, 0]
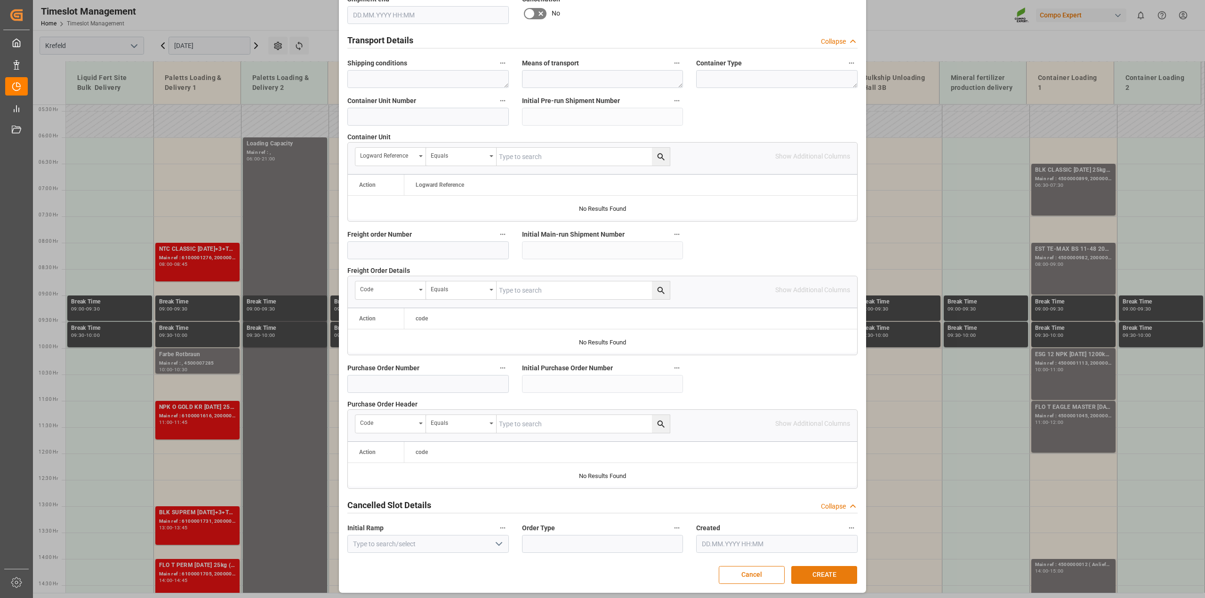
click at [823, 573] on button "CREATE" at bounding box center [824, 575] width 66 height 18
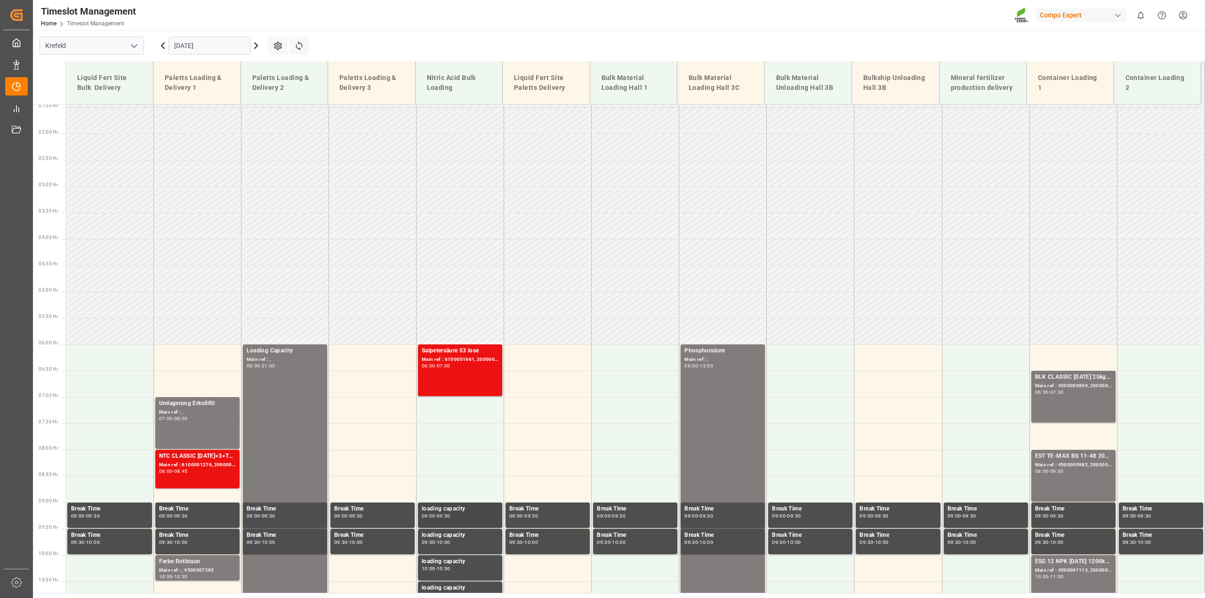
scroll to position [0, 0]
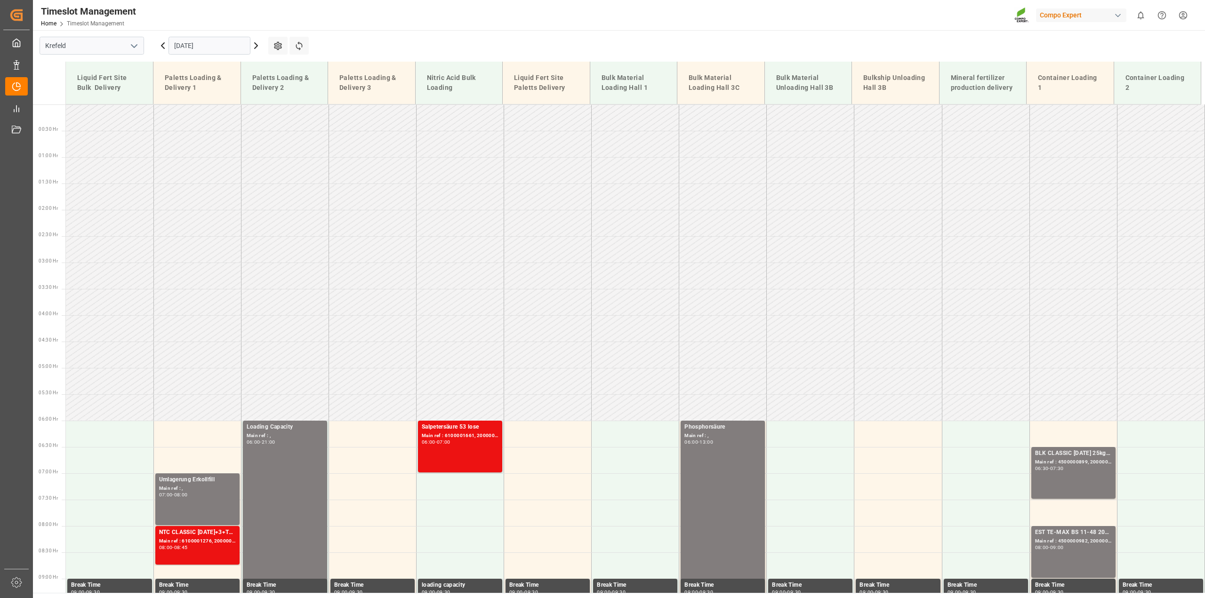
click at [201, 48] on input "[DATE]" at bounding box center [209, 46] width 82 height 18
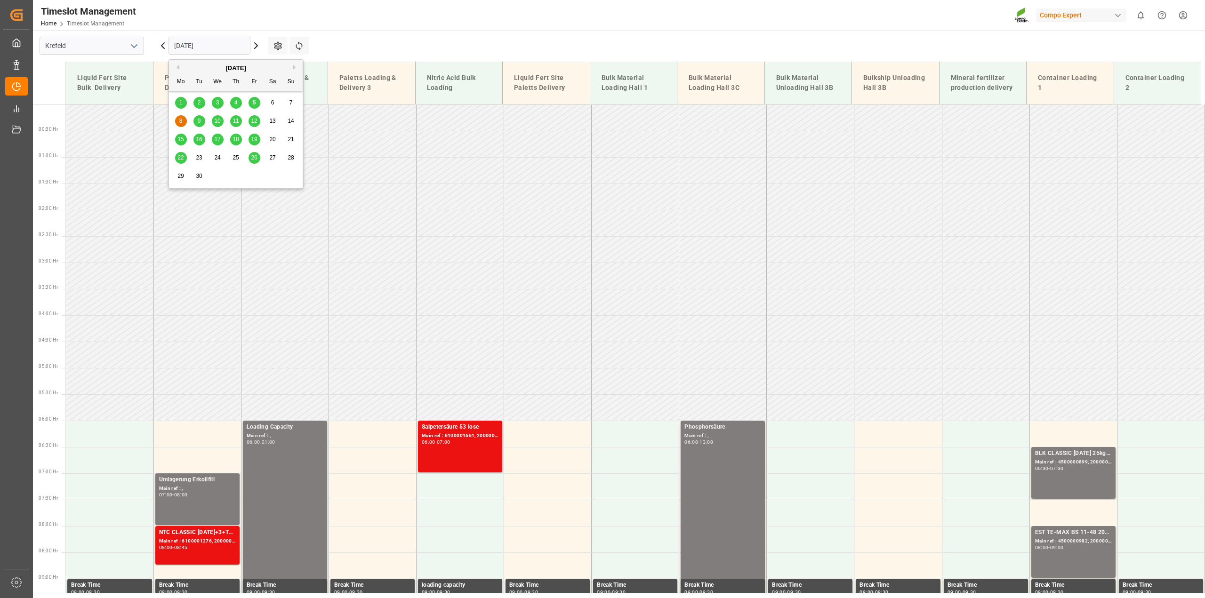
click at [253, 105] on span "5" at bounding box center [254, 102] width 3 height 7
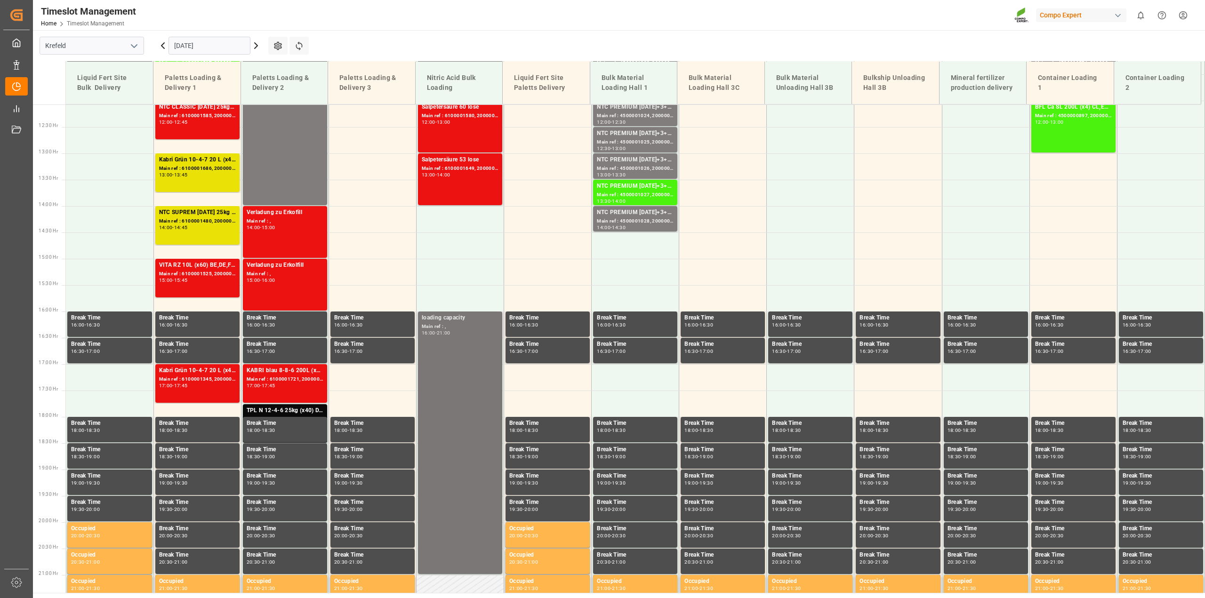
scroll to position [283, 0]
